Goal: Task Accomplishment & Management: Use online tool/utility

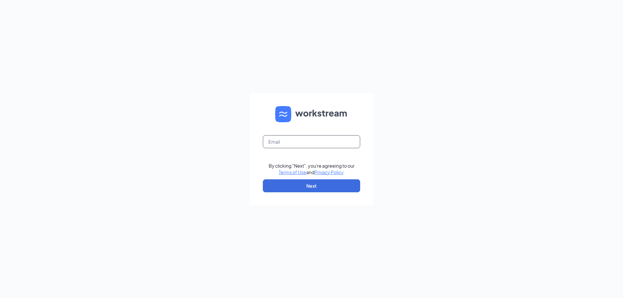
click at [274, 141] on input "text" at bounding box center [311, 141] width 97 height 13
type input "[EMAIL_ADDRESS][DOMAIN_NAME]"
click at [326, 190] on button "Next" at bounding box center [311, 185] width 97 height 13
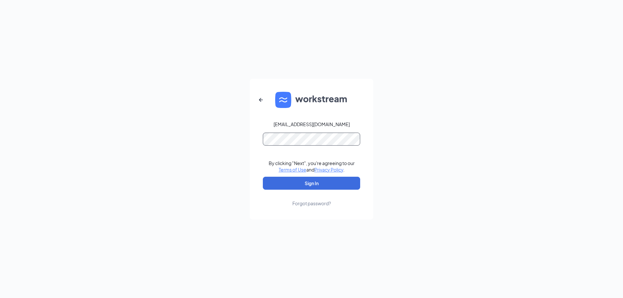
click at [263, 177] on button "Sign In" at bounding box center [311, 183] width 97 height 13
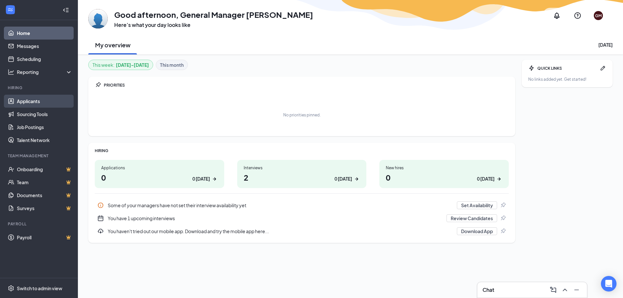
click at [31, 105] on link "Applicants" at bounding box center [44, 101] width 55 height 13
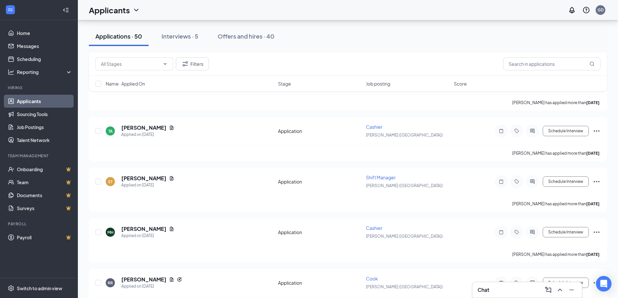
scroll to position [681, 0]
